Goal: Task Accomplishment & Management: Manage account settings

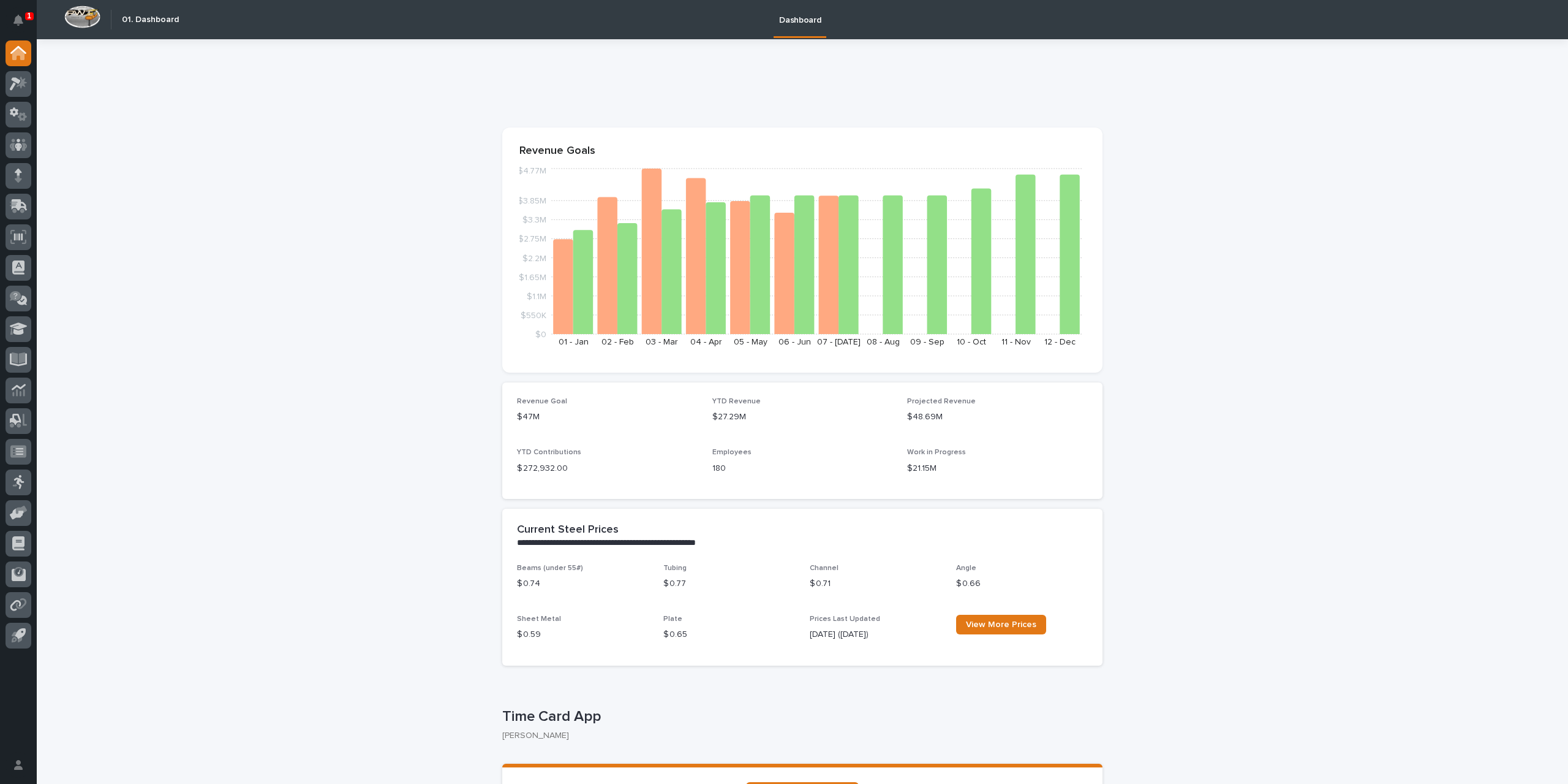
click at [36, 21] on div "1 My Settings Log Out" at bounding box center [18, 392] width 37 height 784
click at [23, 19] on button "Notifications" at bounding box center [18, 20] width 26 height 26
click at [19, 88] on icon at bounding box center [18, 84] width 17 height 14
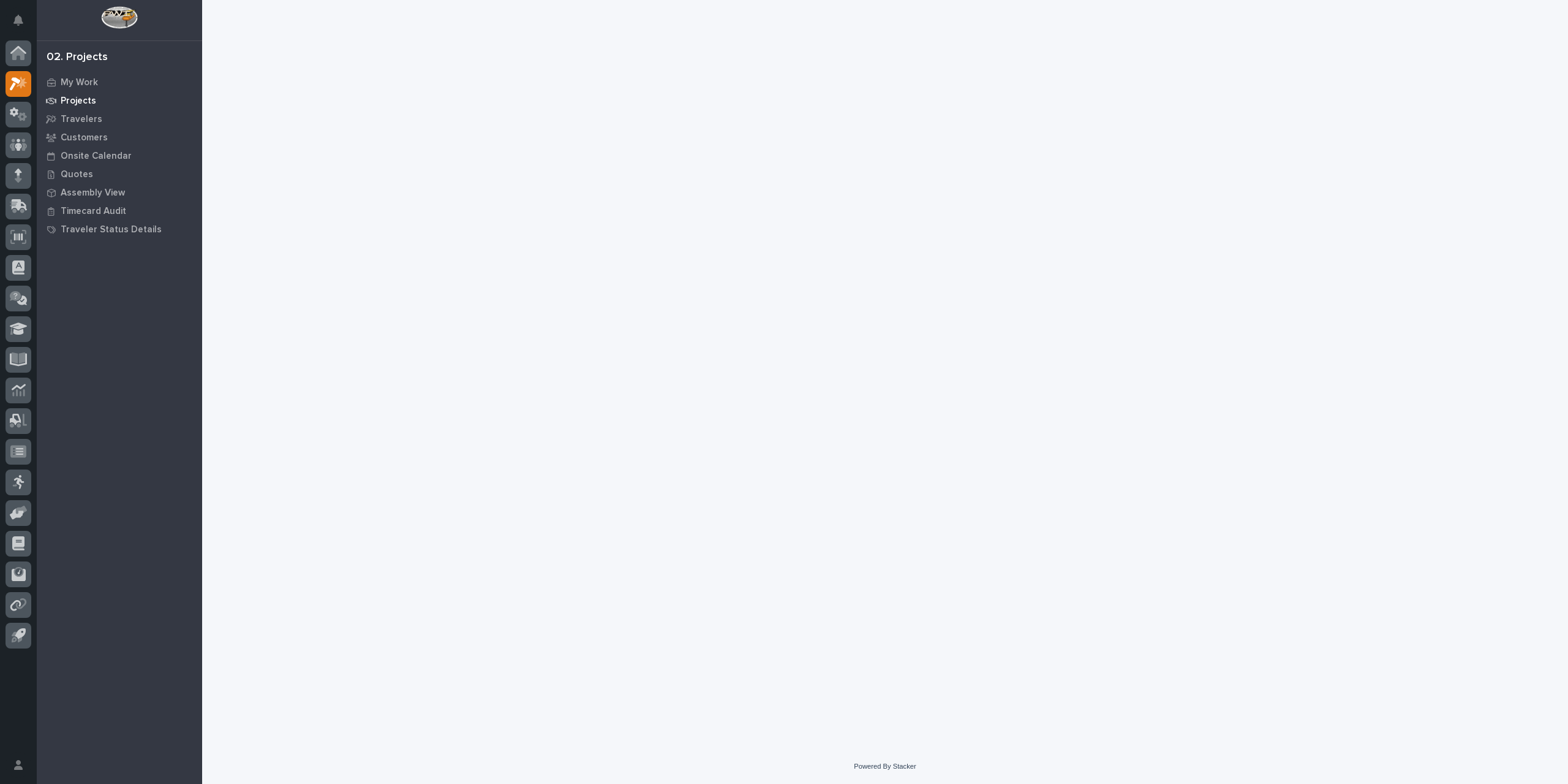
click at [71, 98] on p "Projects" at bounding box center [78, 100] width 36 height 11
click at [80, 77] on p "My Work" at bounding box center [79, 82] width 38 height 11
click at [13, 50] on icon at bounding box center [18, 53] width 16 height 14
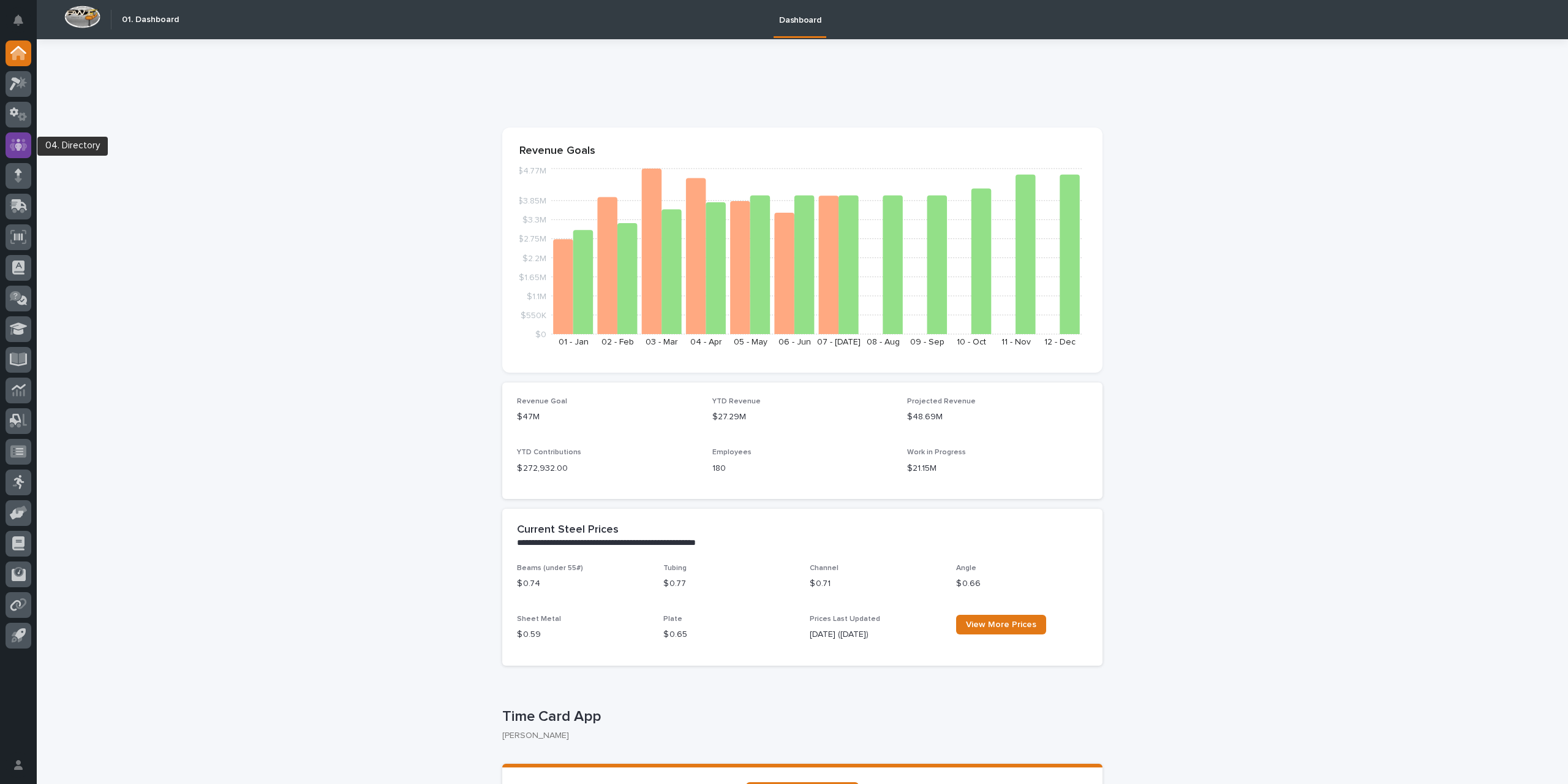
click at [21, 145] on icon at bounding box center [18, 144] width 8 height 13
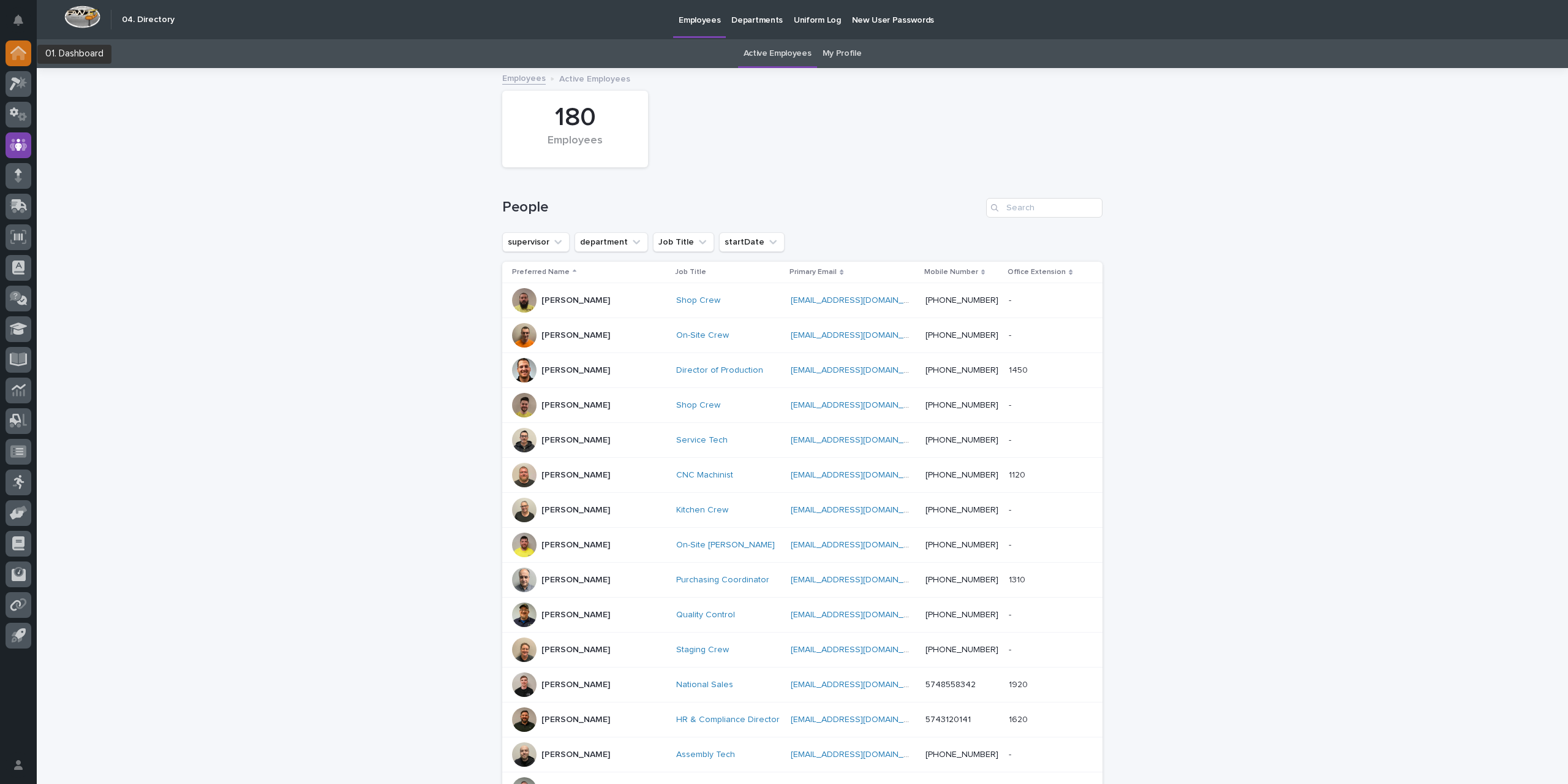
click at [16, 55] on icon at bounding box center [18, 54] width 13 height 13
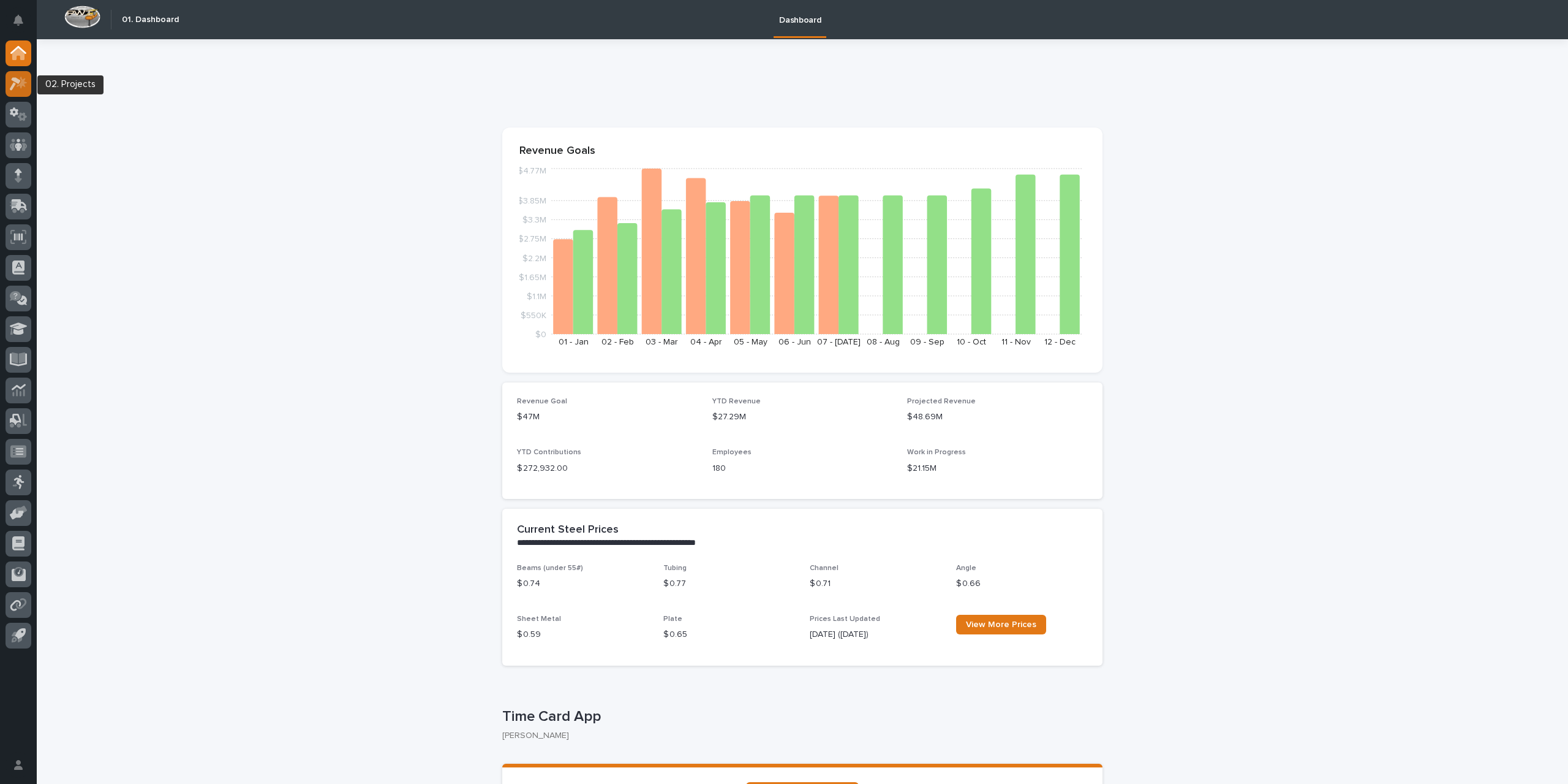
click at [24, 85] on icon at bounding box center [21, 82] width 11 height 13
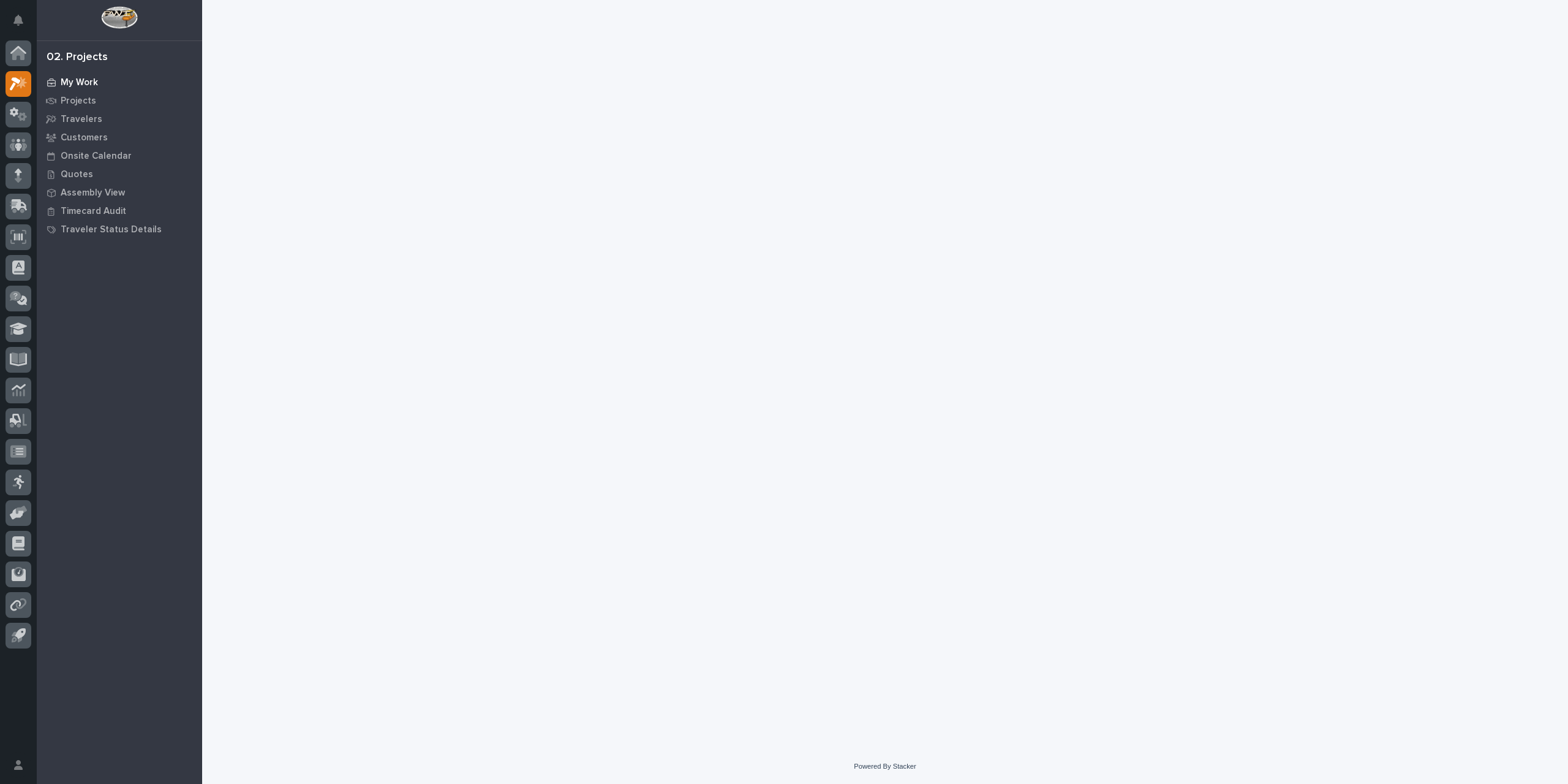
click at [93, 81] on p "My Work" at bounding box center [79, 82] width 38 height 11
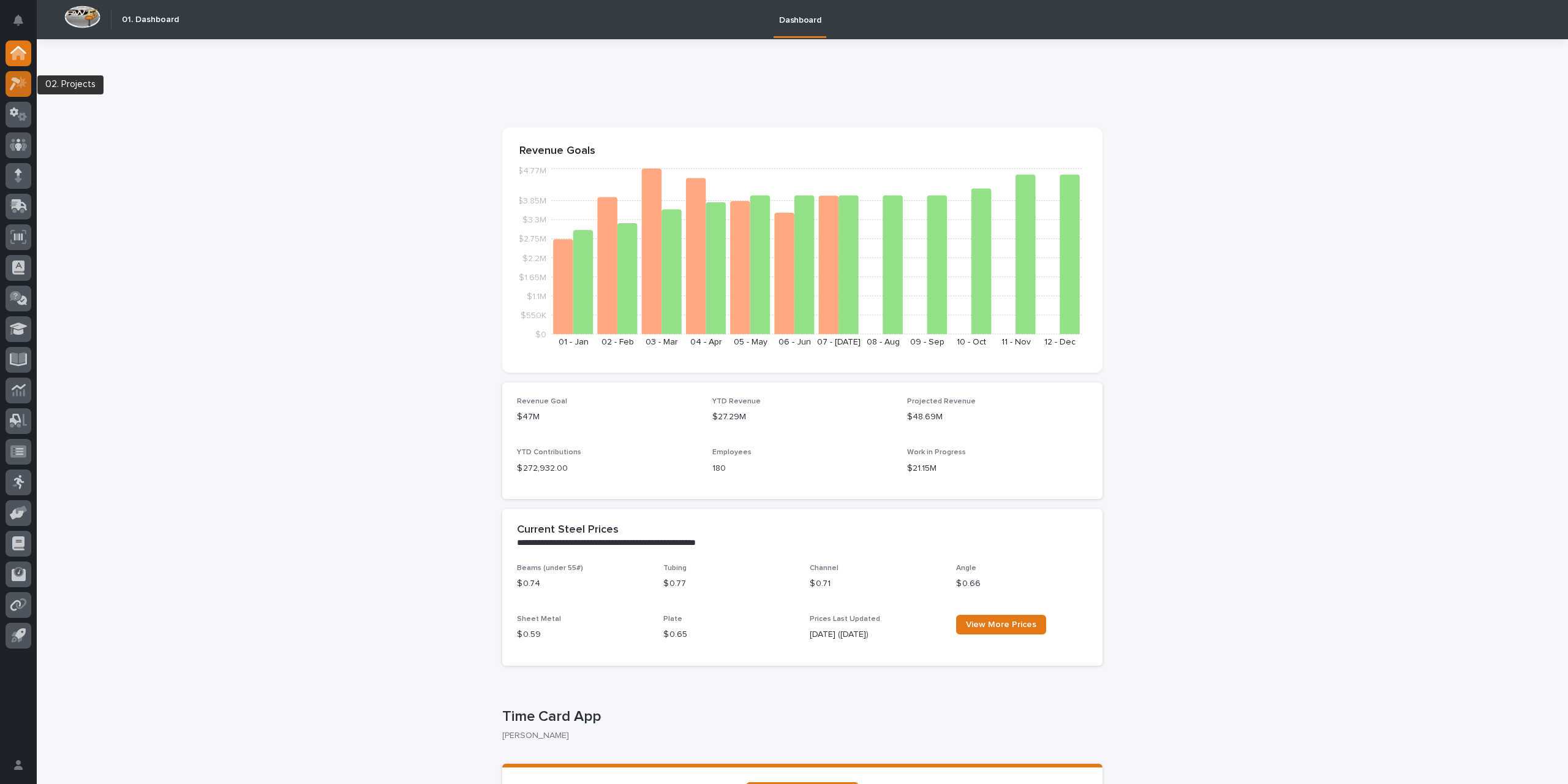
click at [19, 91] on icon at bounding box center [18, 84] width 17 height 14
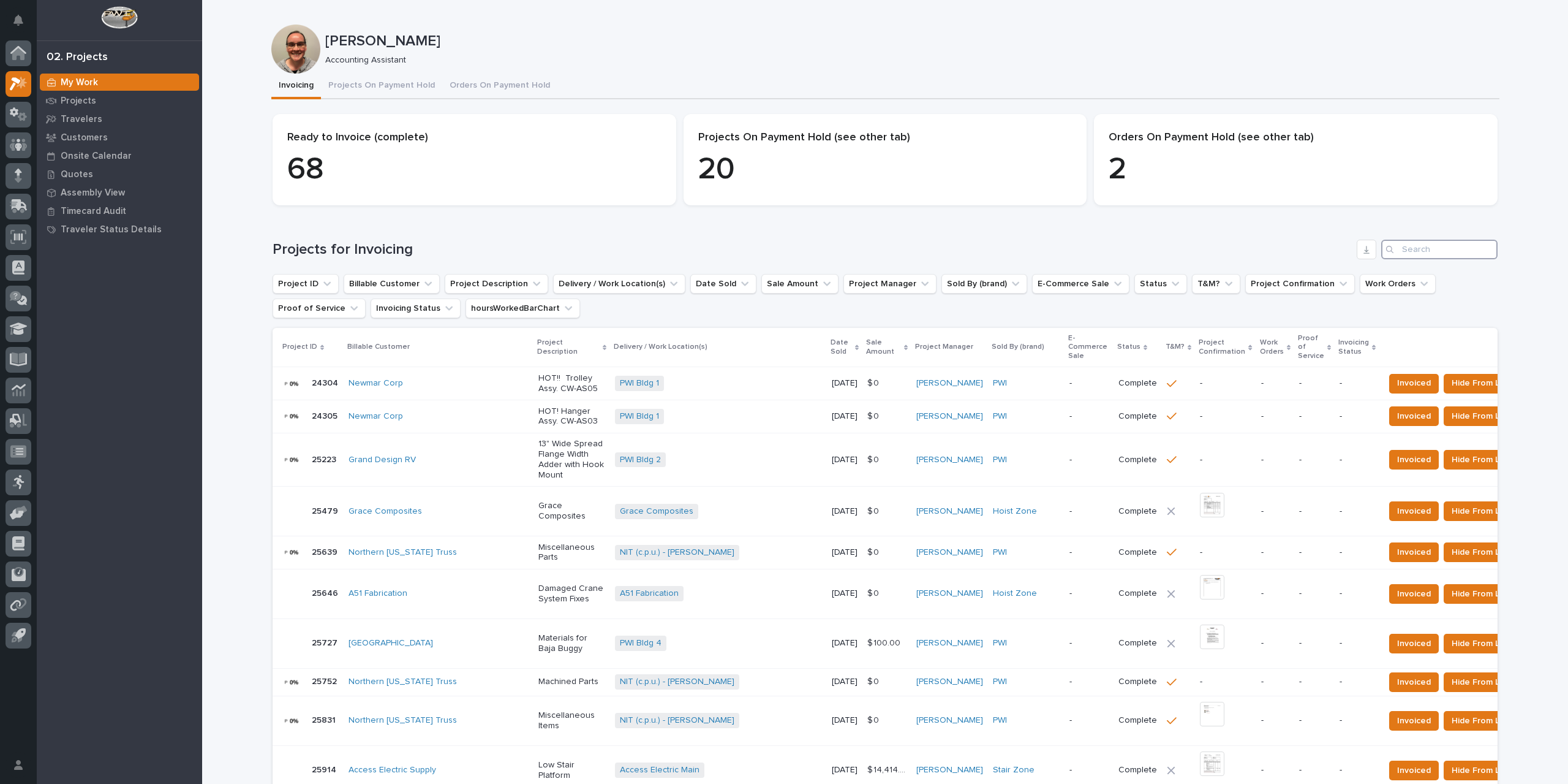
click at [1435, 250] on input "Search" at bounding box center [1439, 249] width 116 height 19
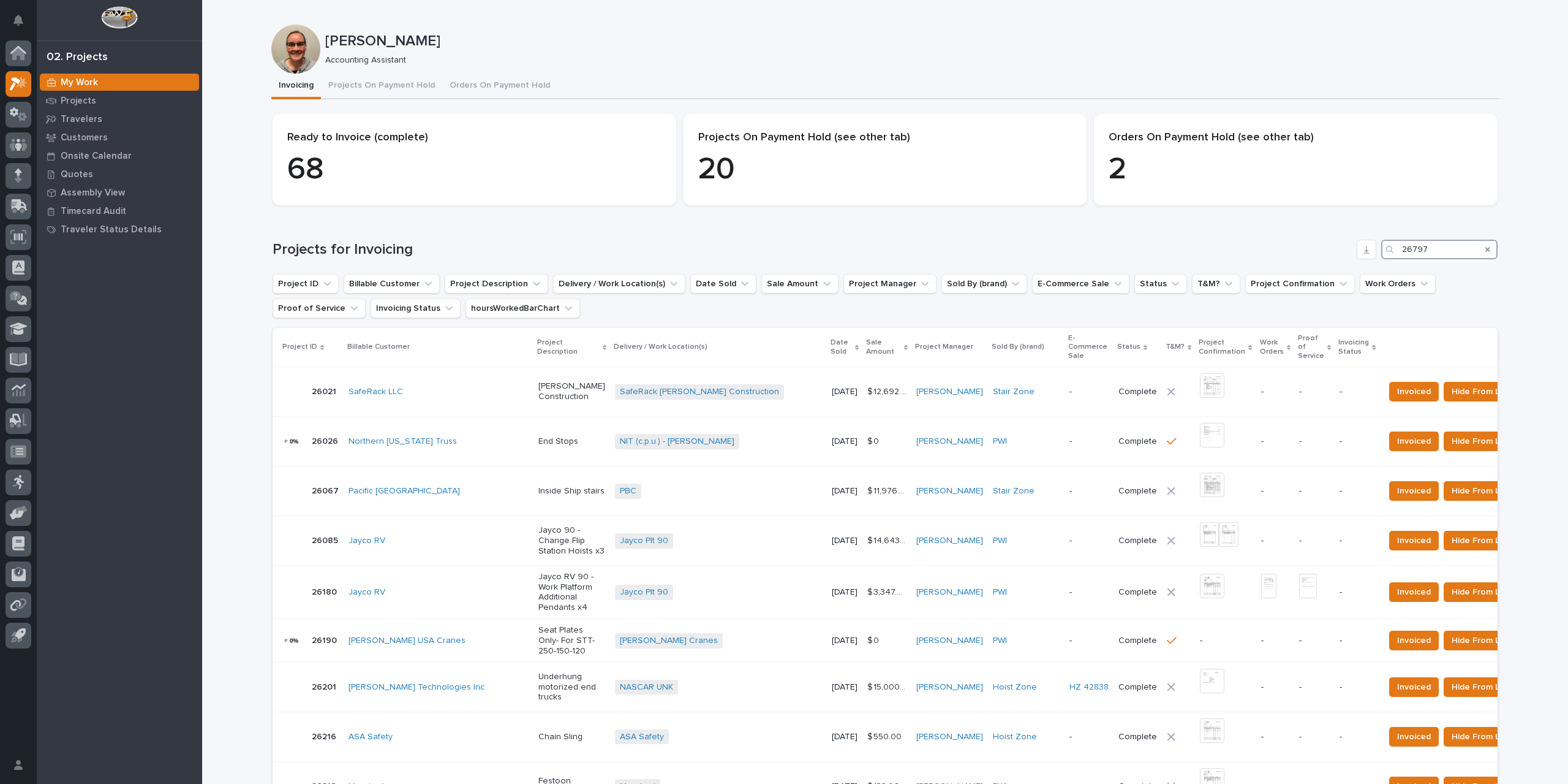
type input "26797"
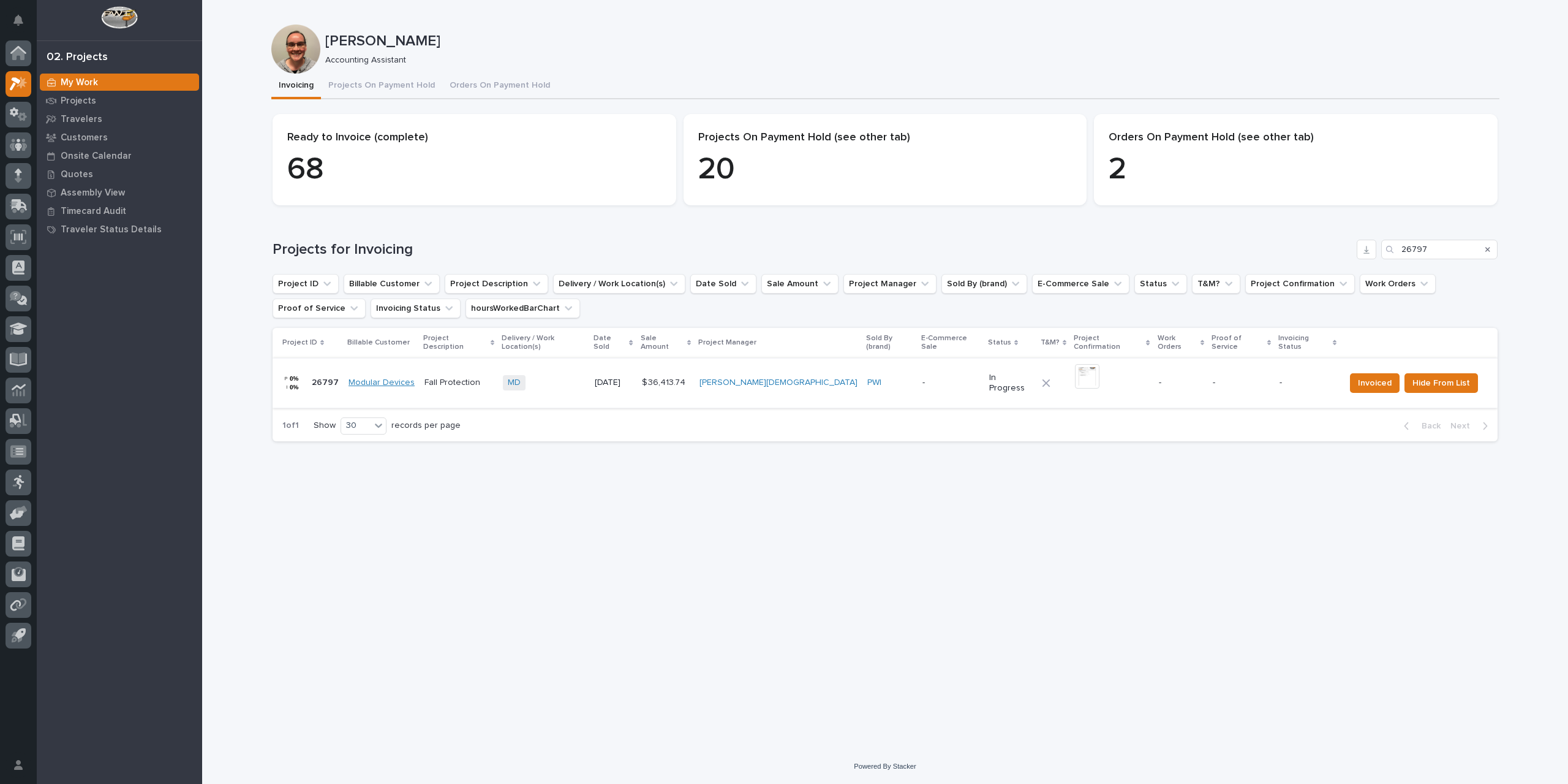
click at [409, 378] on link "Modular Devices" at bounding box center [381, 382] width 66 height 11
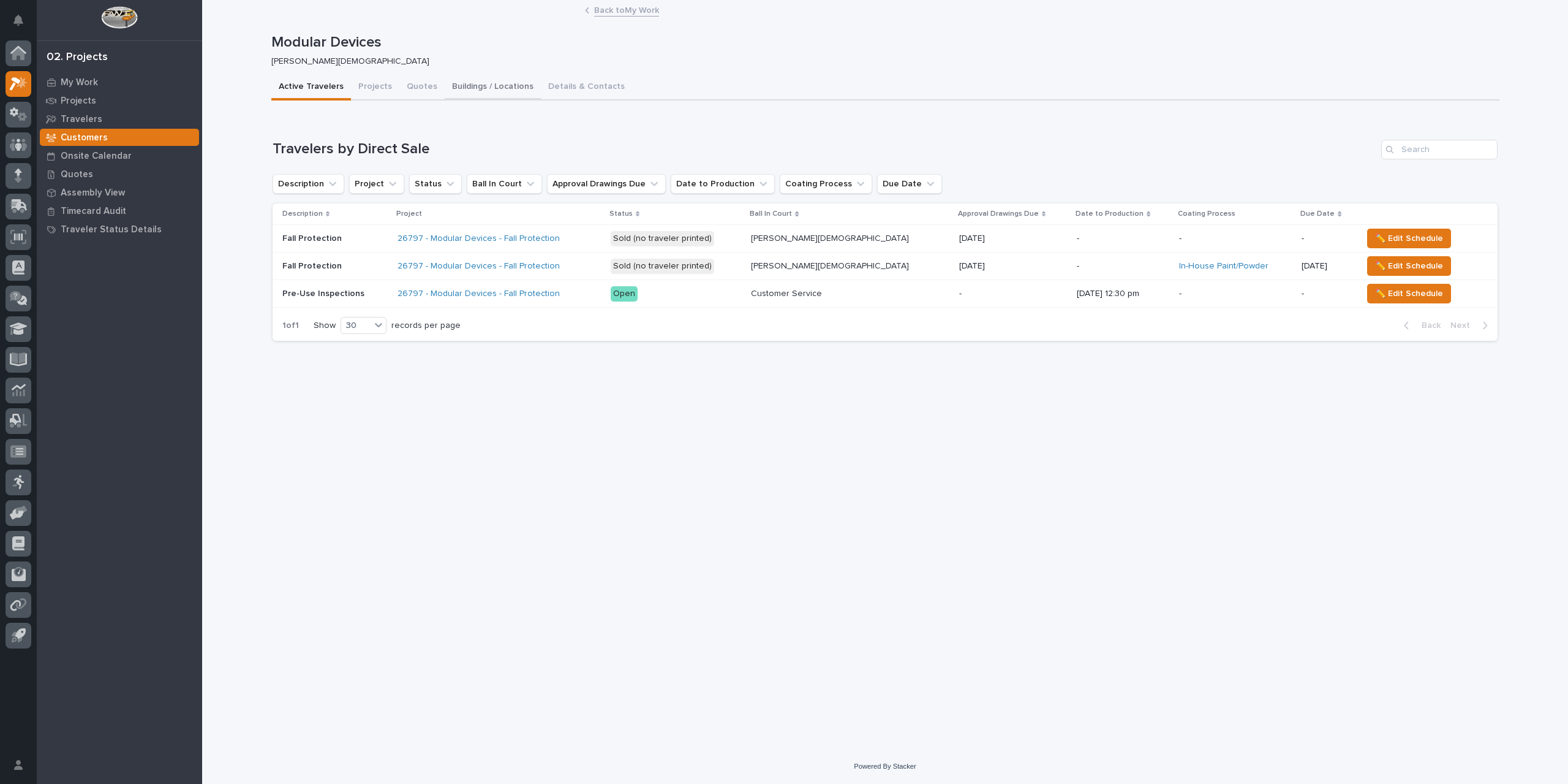
click at [479, 91] on button "Buildings / Locations" at bounding box center [493, 88] width 96 height 26
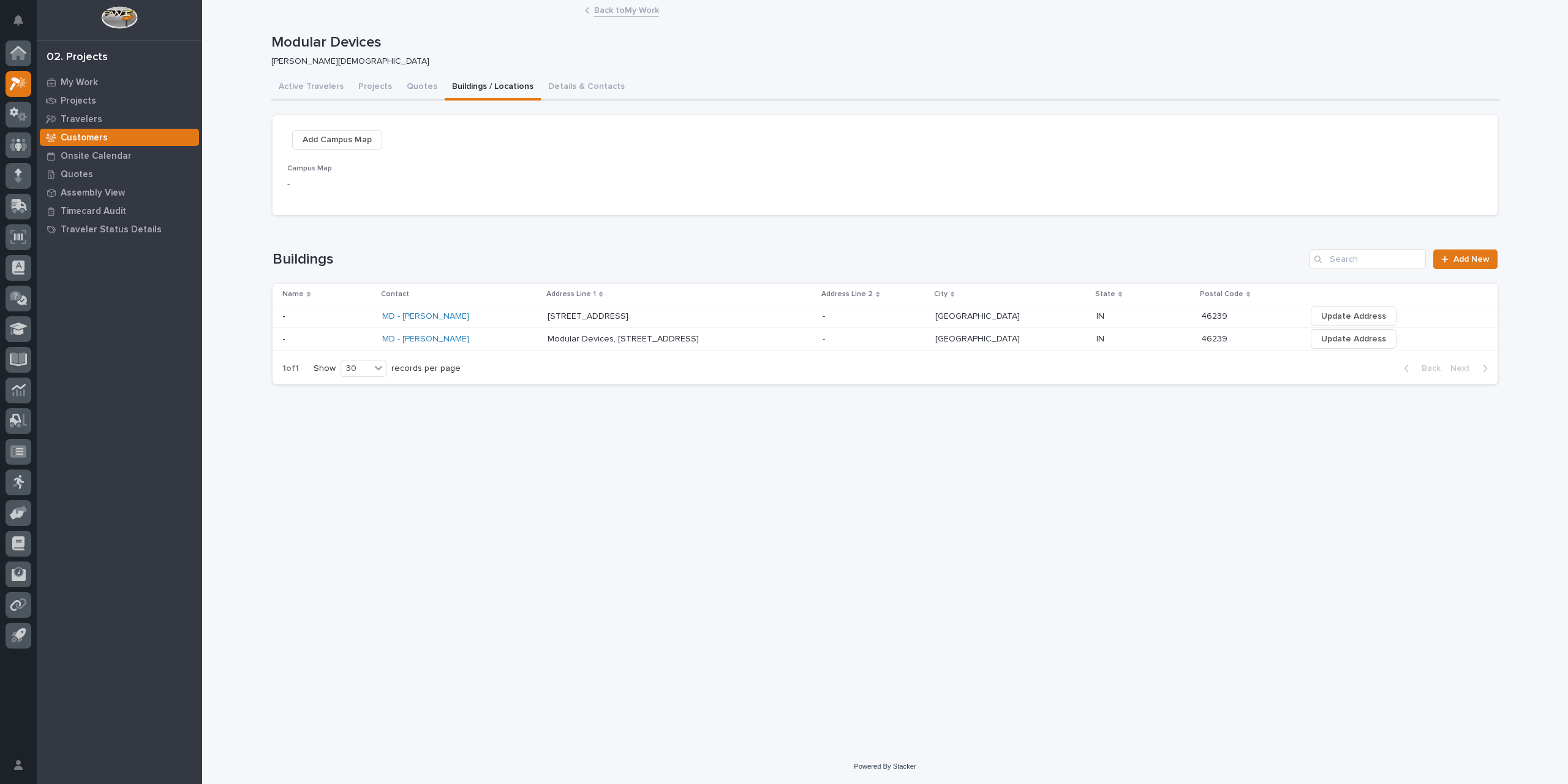
click at [629, 9] on link "Back to My Work" at bounding box center [626, 10] width 64 height 14
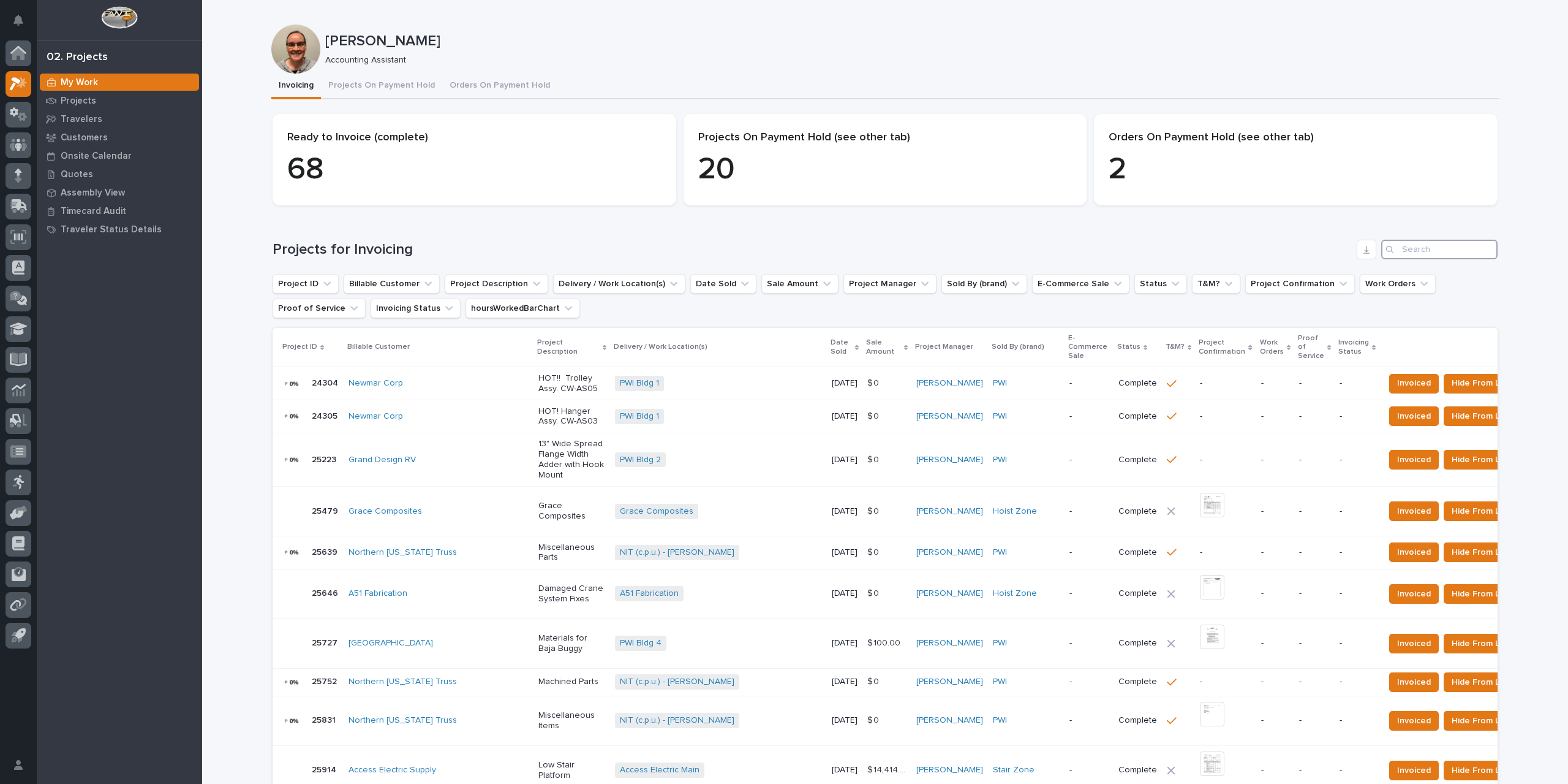
click at [1430, 254] on input "Search" at bounding box center [1439, 249] width 116 height 19
type input "26798"
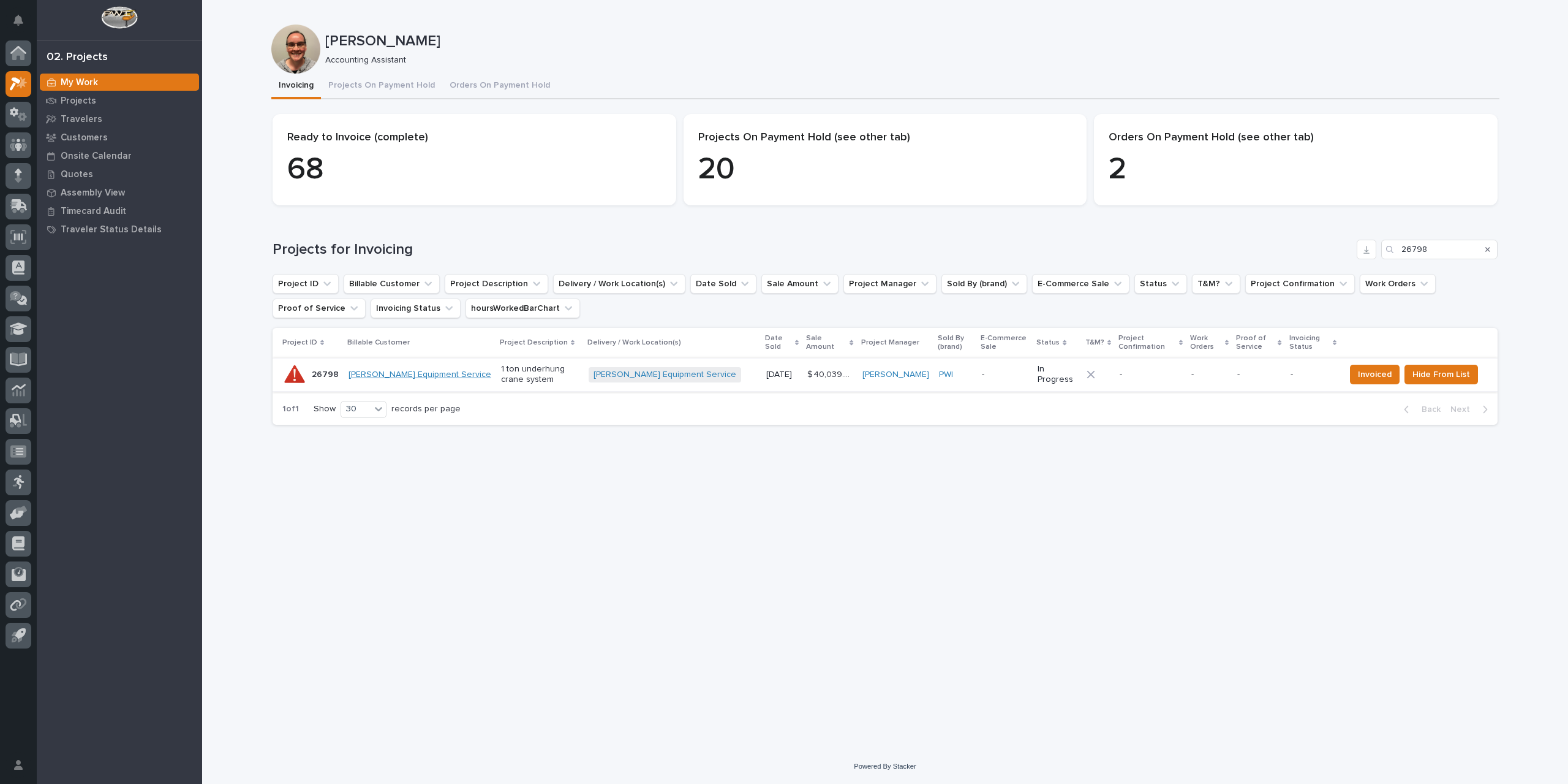
click at [390, 375] on link "[PERSON_NAME] Equipment Service" at bounding box center [420, 375] width 142 height 11
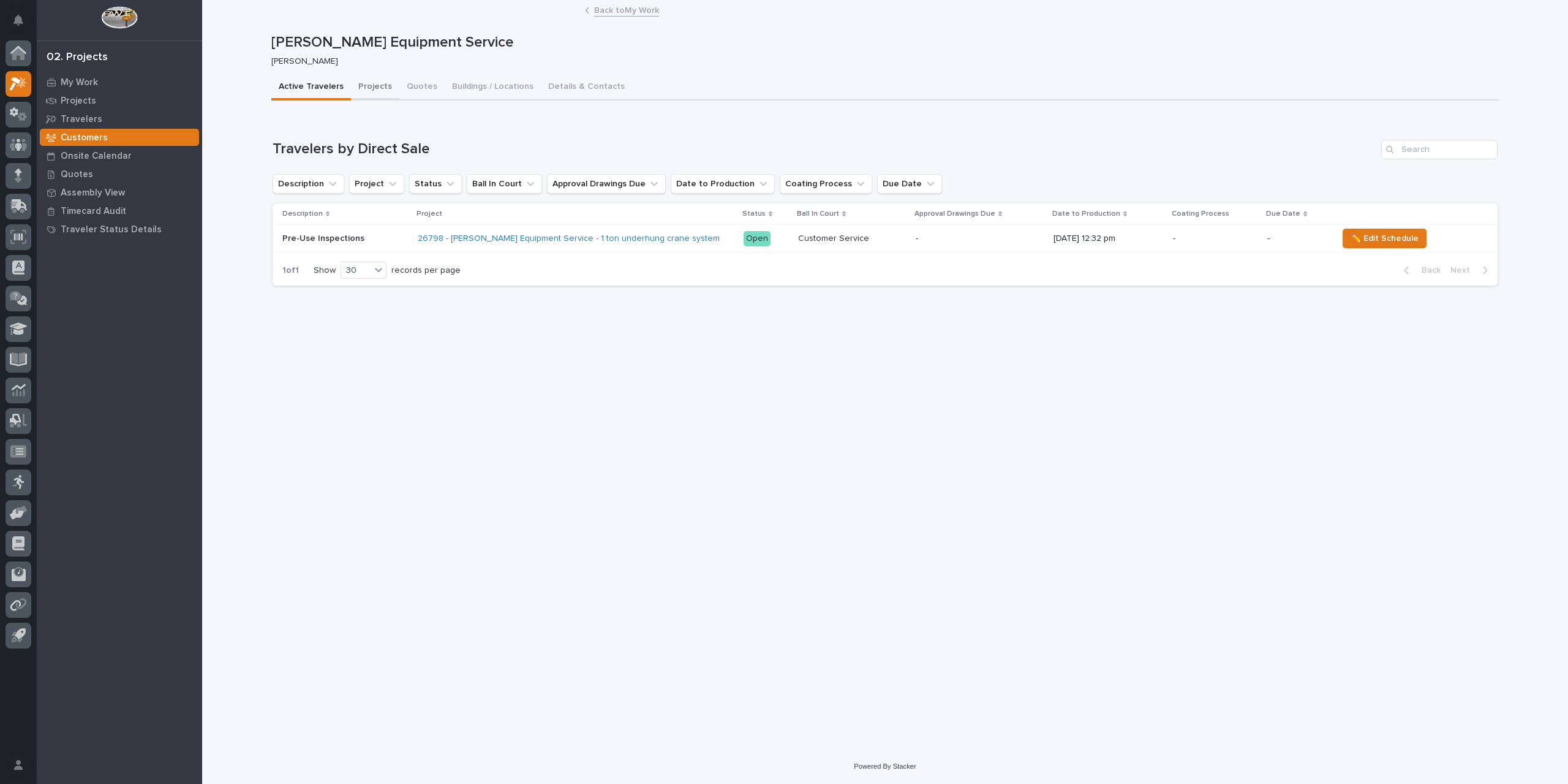
click at [374, 84] on button "Projects" at bounding box center [375, 88] width 48 height 26
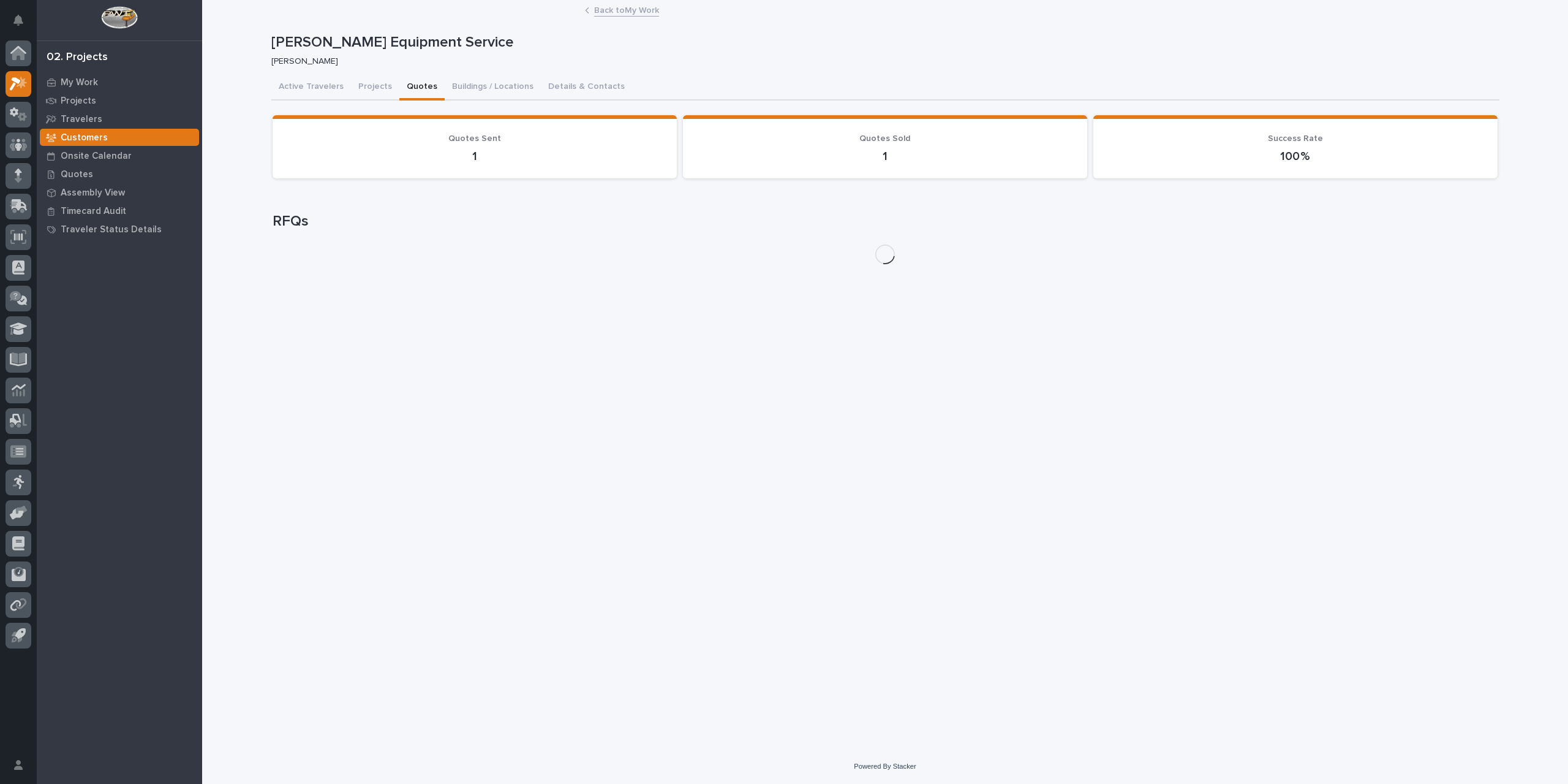
click at [414, 91] on button "Quotes" at bounding box center [422, 88] width 45 height 26
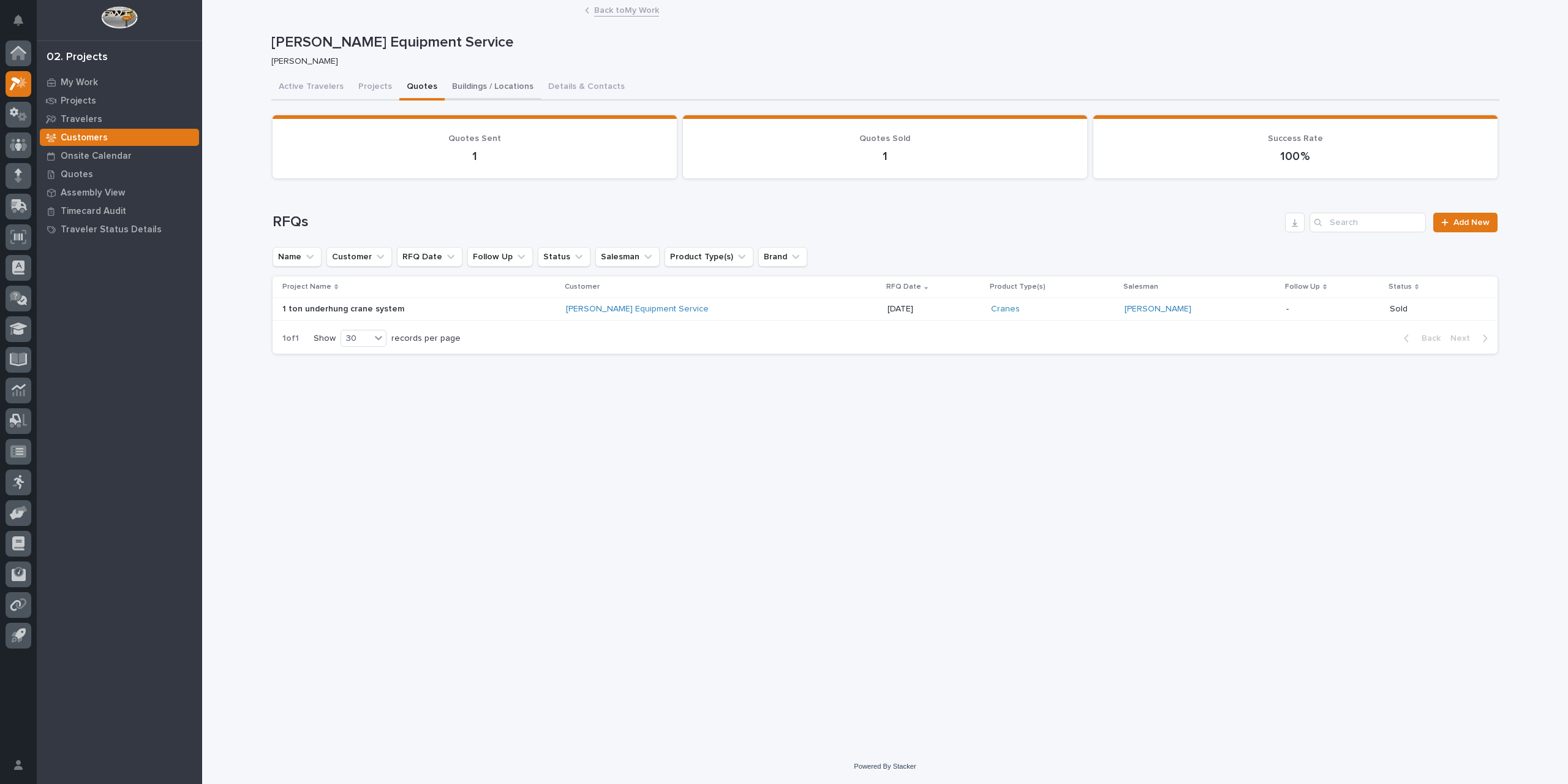
click at [496, 78] on button "Buildings / Locations" at bounding box center [493, 88] width 96 height 26
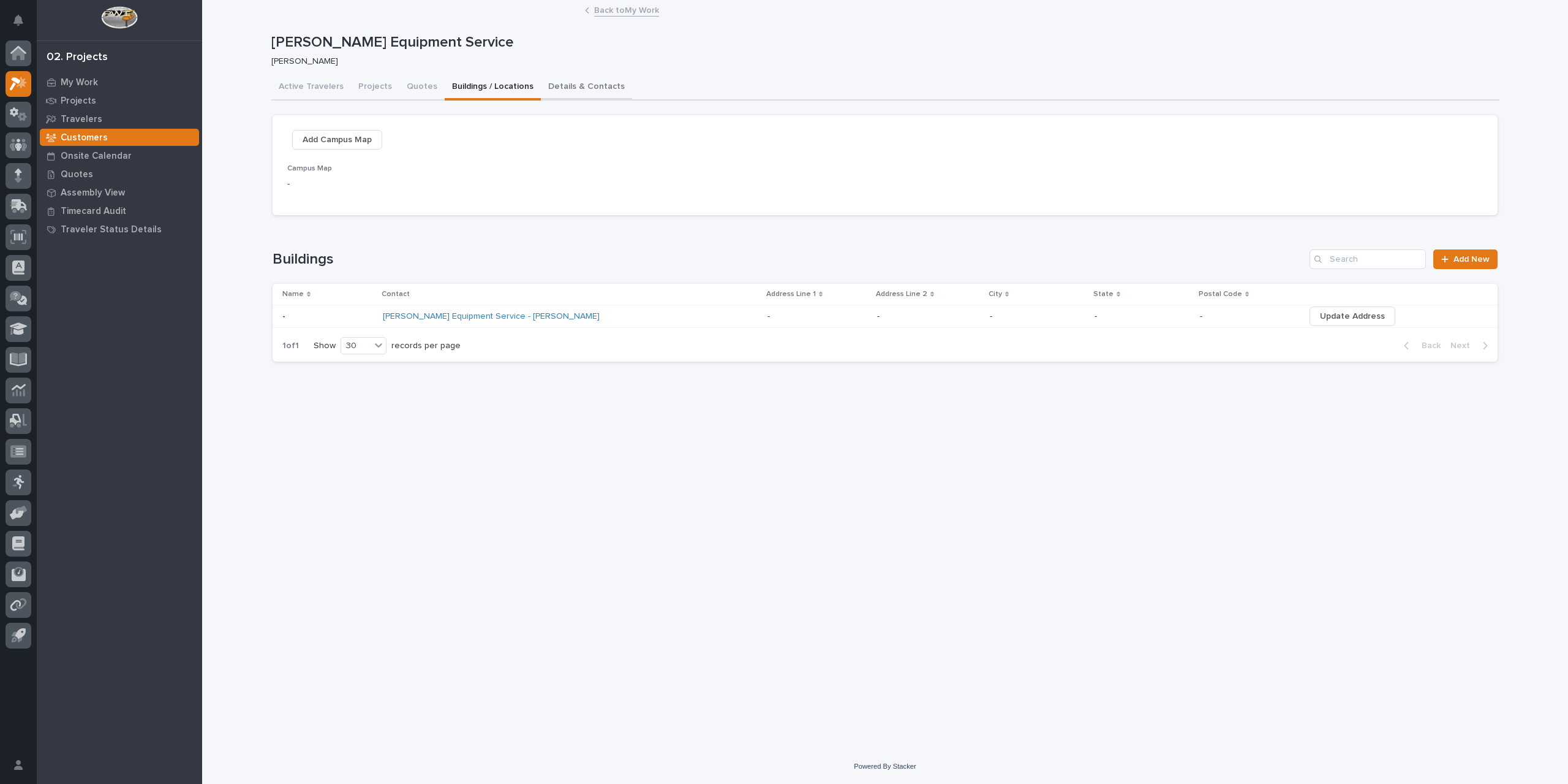
click at [569, 91] on button "Details & Contacts" at bounding box center [586, 88] width 91 height 26
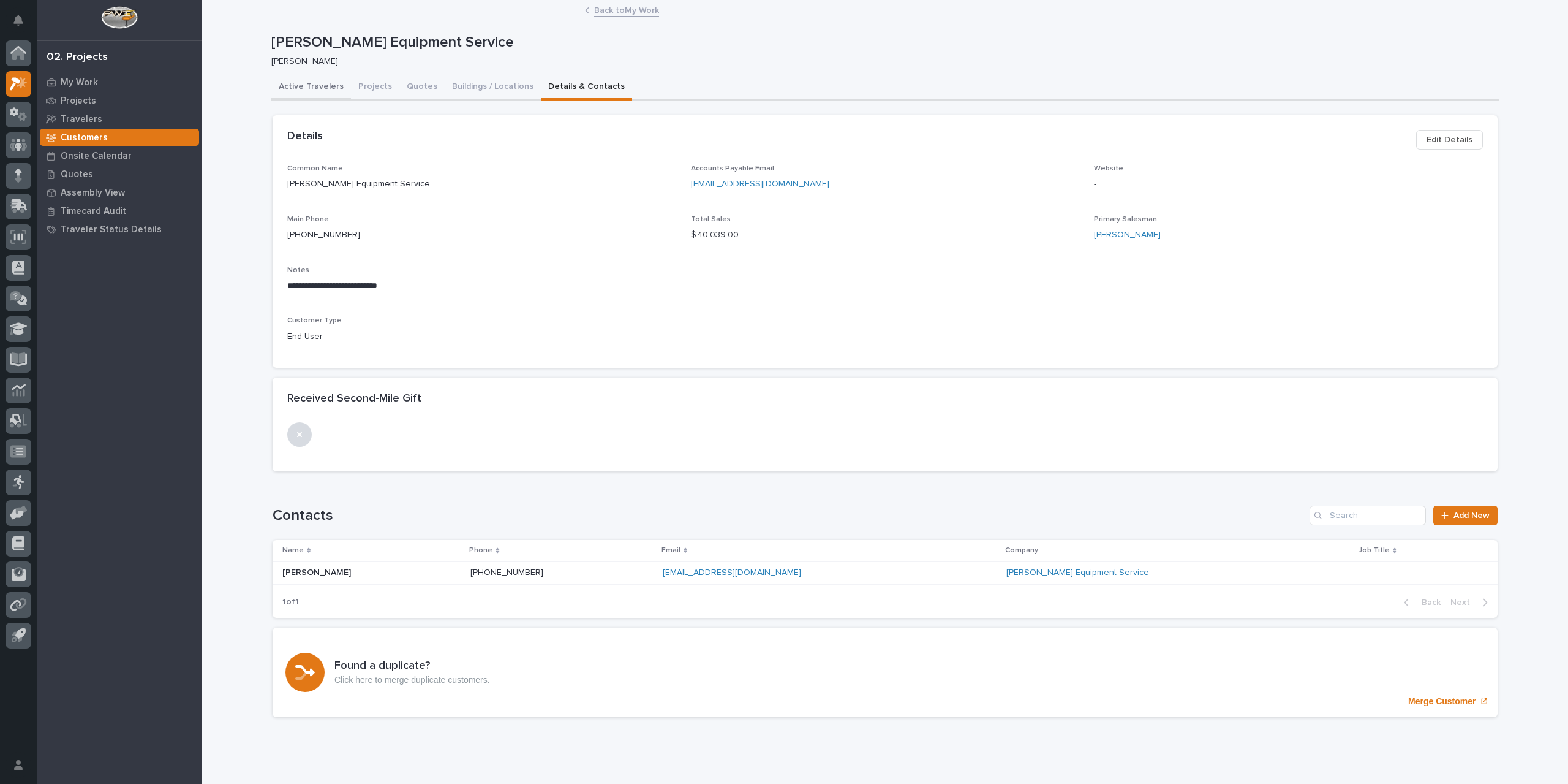
click at [309, 84] on button "Active Travelers" at bounding box center [311, 88] width 80 height 26
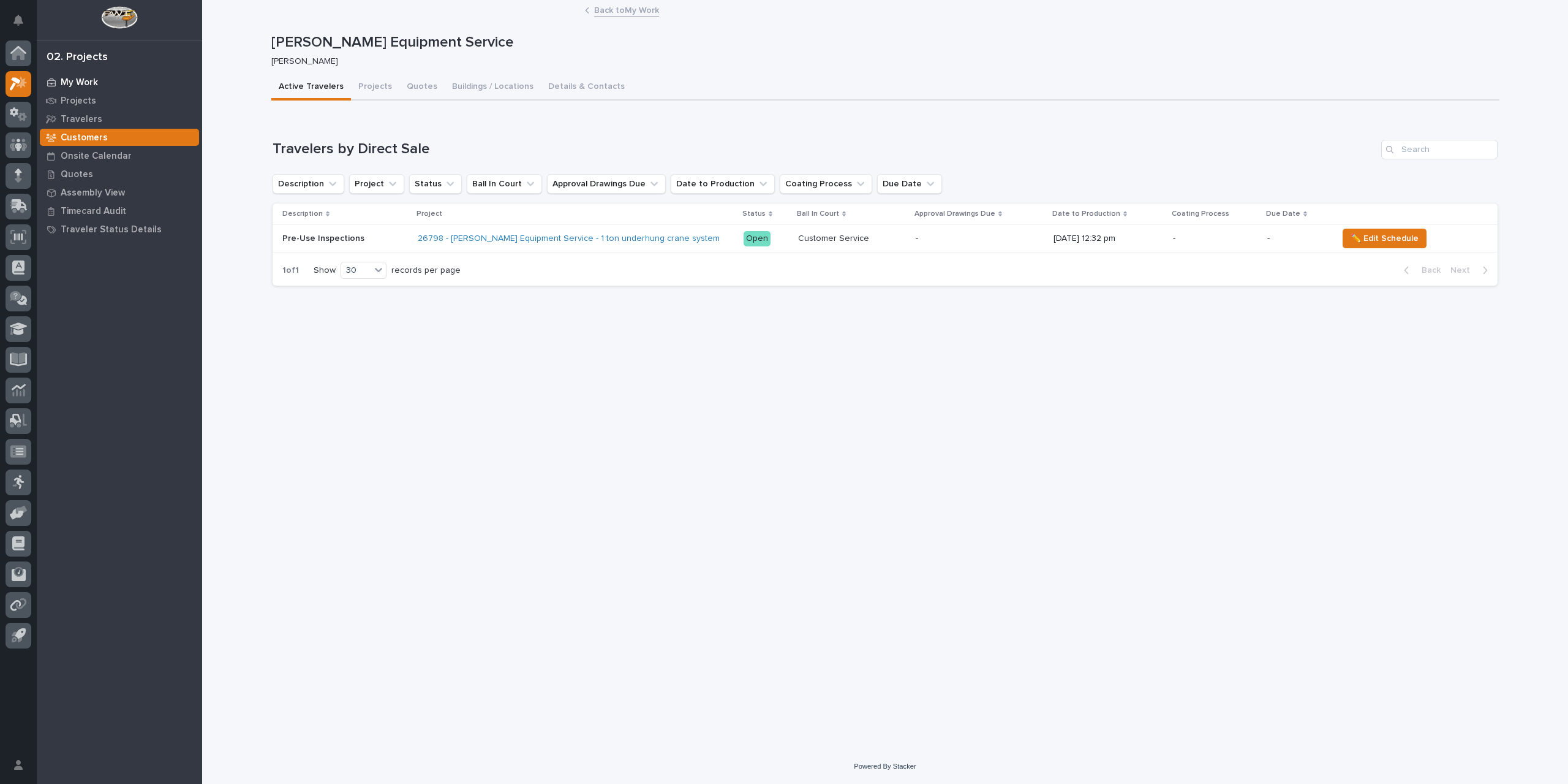
click at [64, 81] on p "My Work" at bounding box center [79, 82] width 38 height 11
